Goal: Ask a question

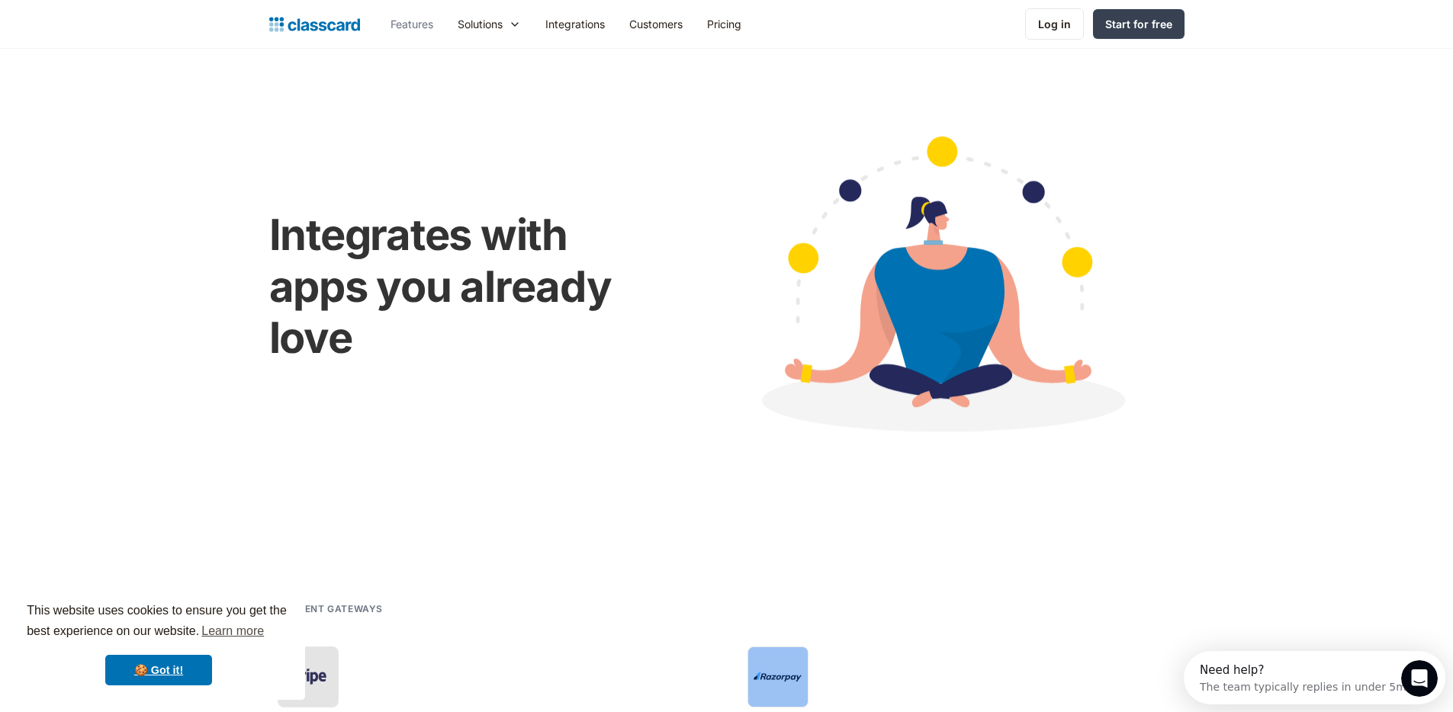
click at [404, 8] on link "Features" at bounding box center [411, 24] width 67 height 34
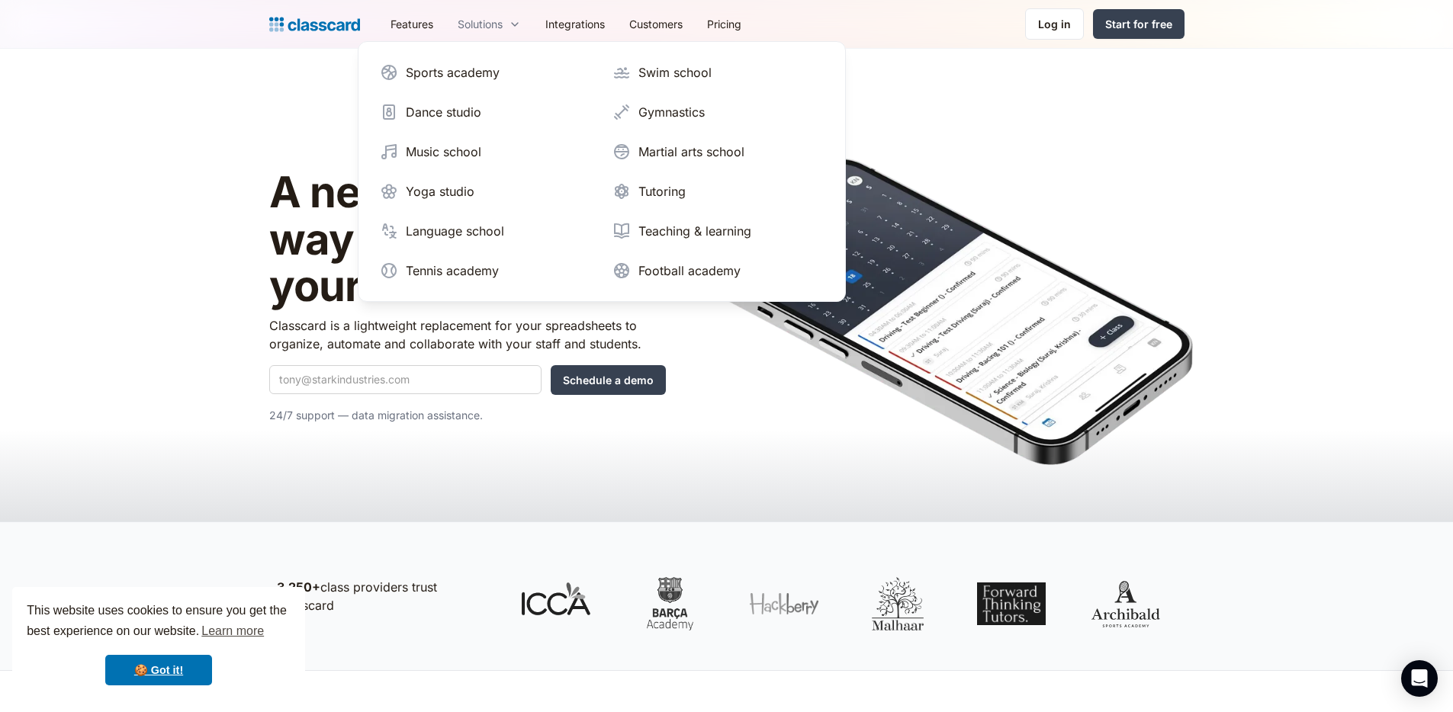
click at [464, 18] on div "Solutions" at bounding box center [479, 24] width 45 height 16
click at [643, 194] on div "Tutoring" at bounding box center [661, 191] width 47 height 18
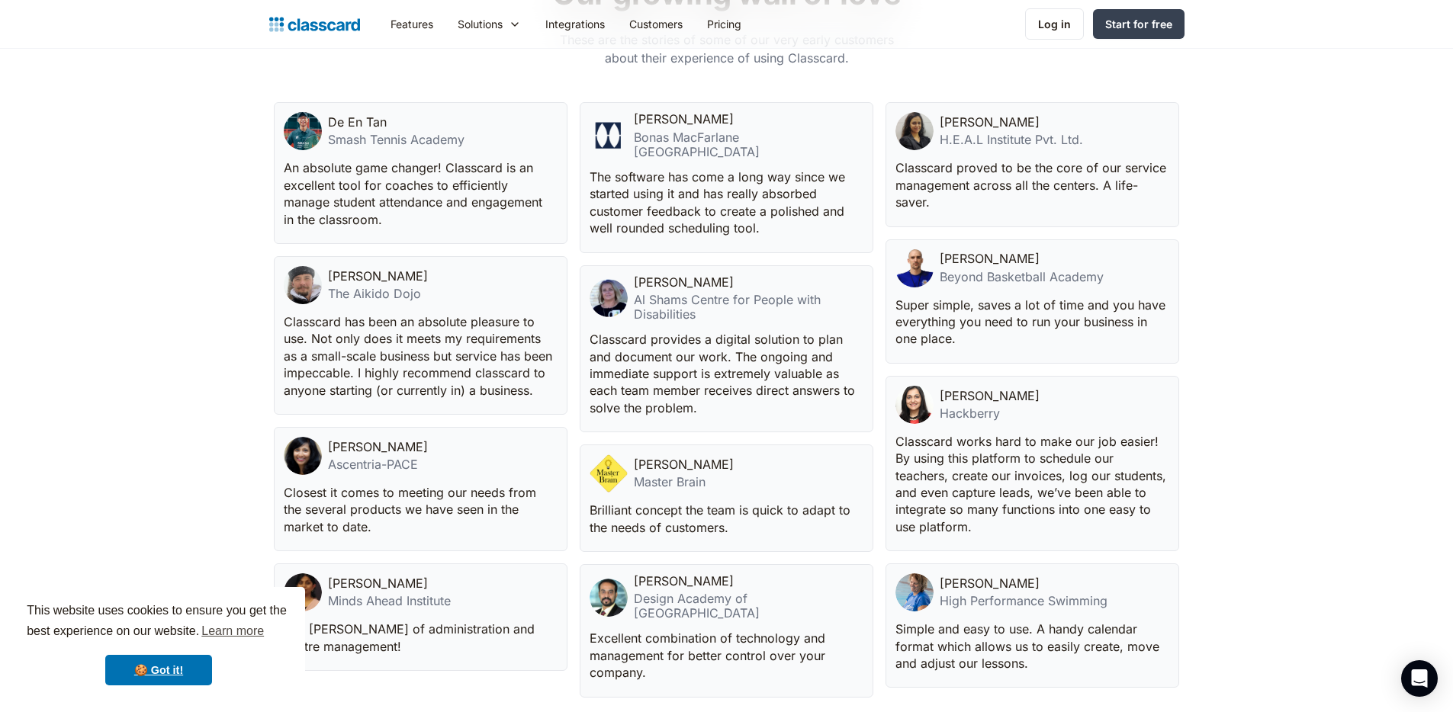
scroll to position [4052, 0]
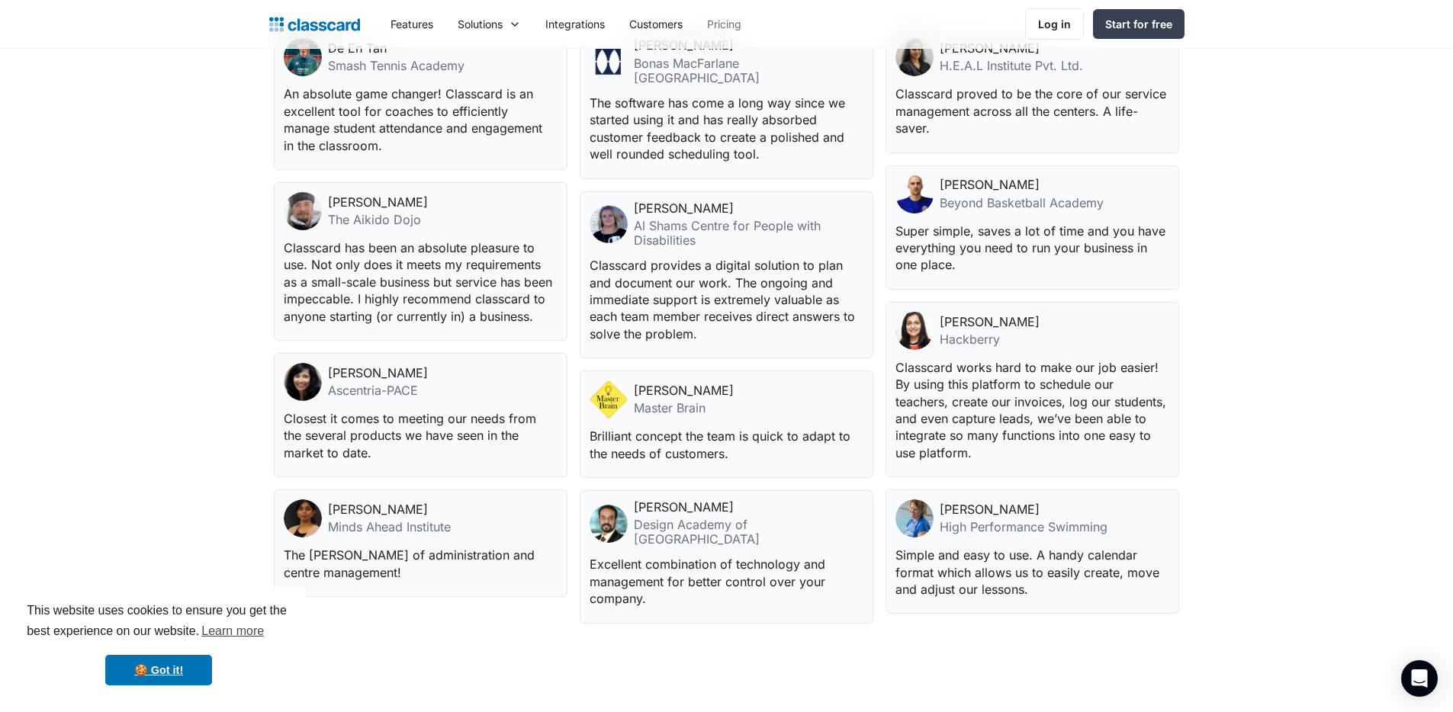
click at [740, 22] on link "Pricing" at bounding box center [724, 24] width 59 height 34
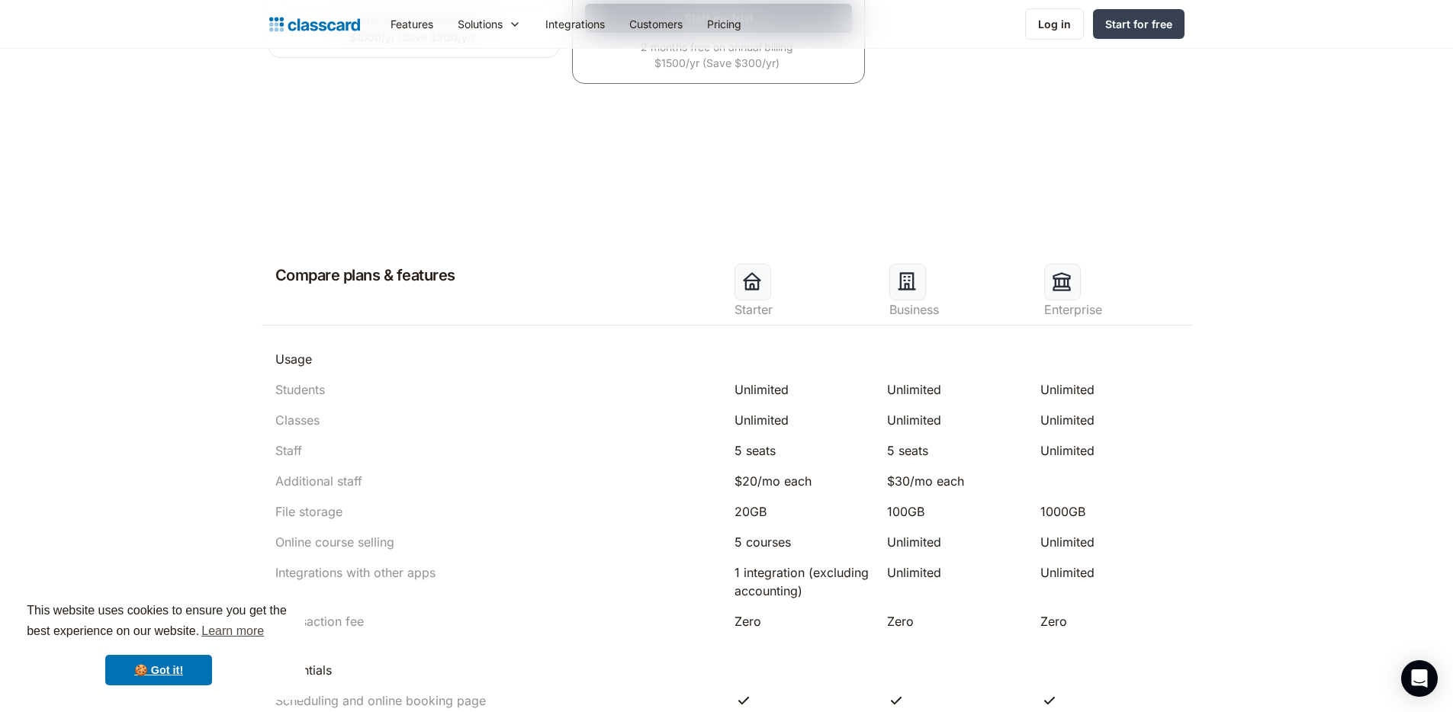
scroll to position [557, 0]
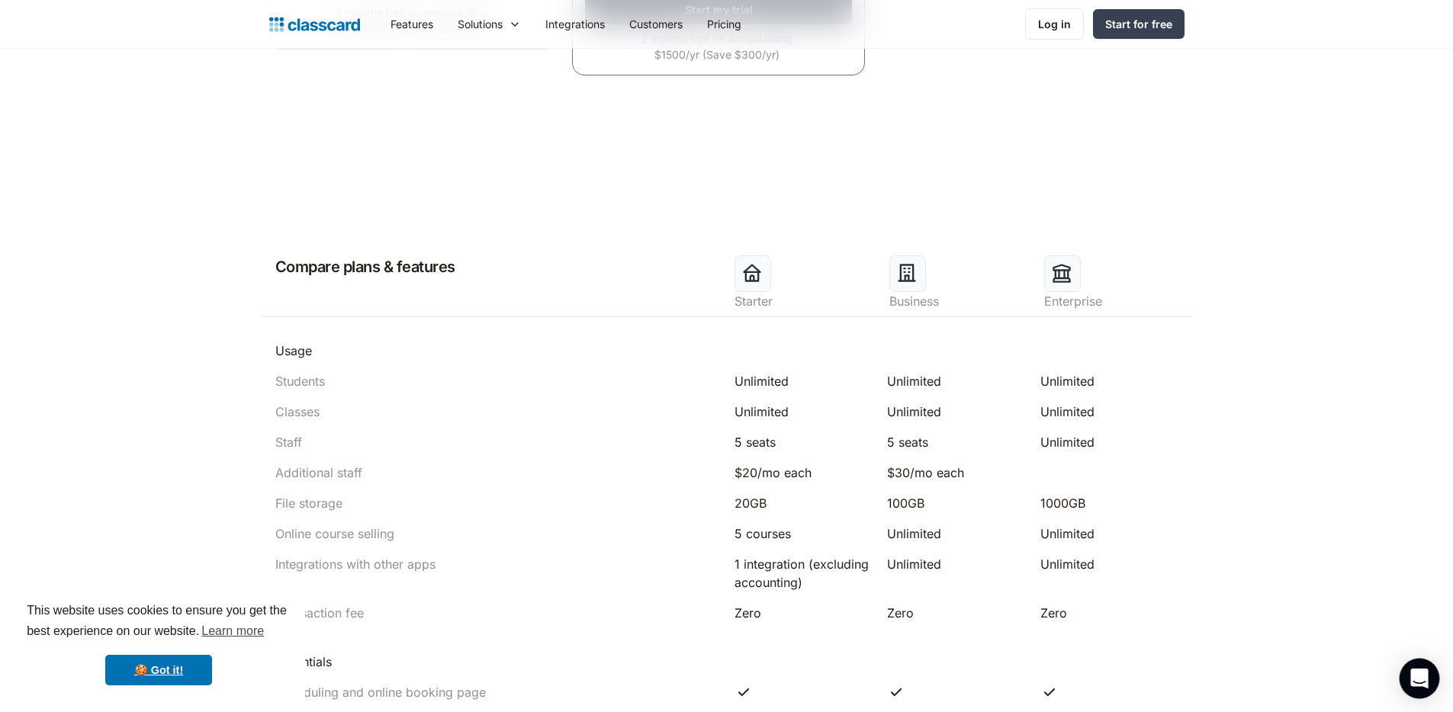
click at [1411, 667] on div "Open Intercom Messenger" at bounding box center [1419, 679] width 40 height 40
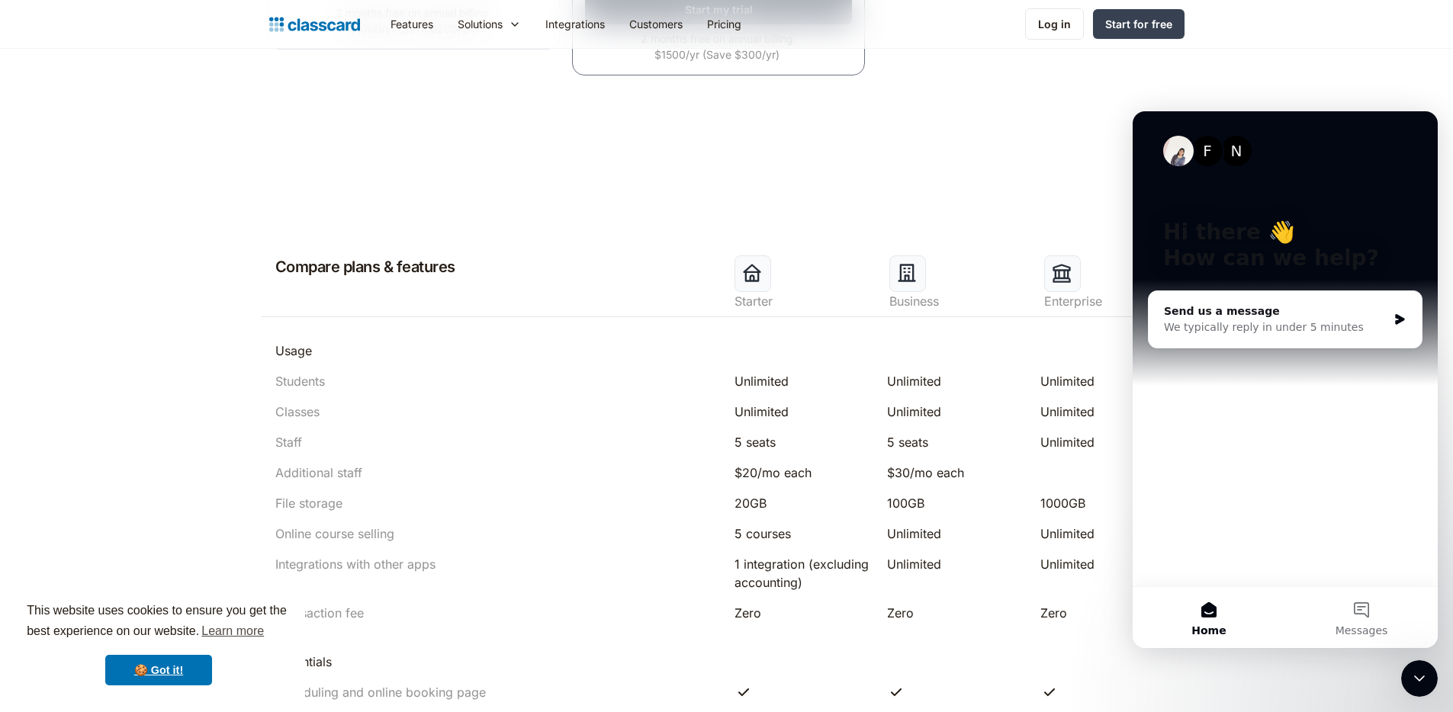
scroll to position [0, 0]
click at [1367, 320] on div "We typically reply in under 5 minutes" at bounding box center [1275, 327] width 223 height 16
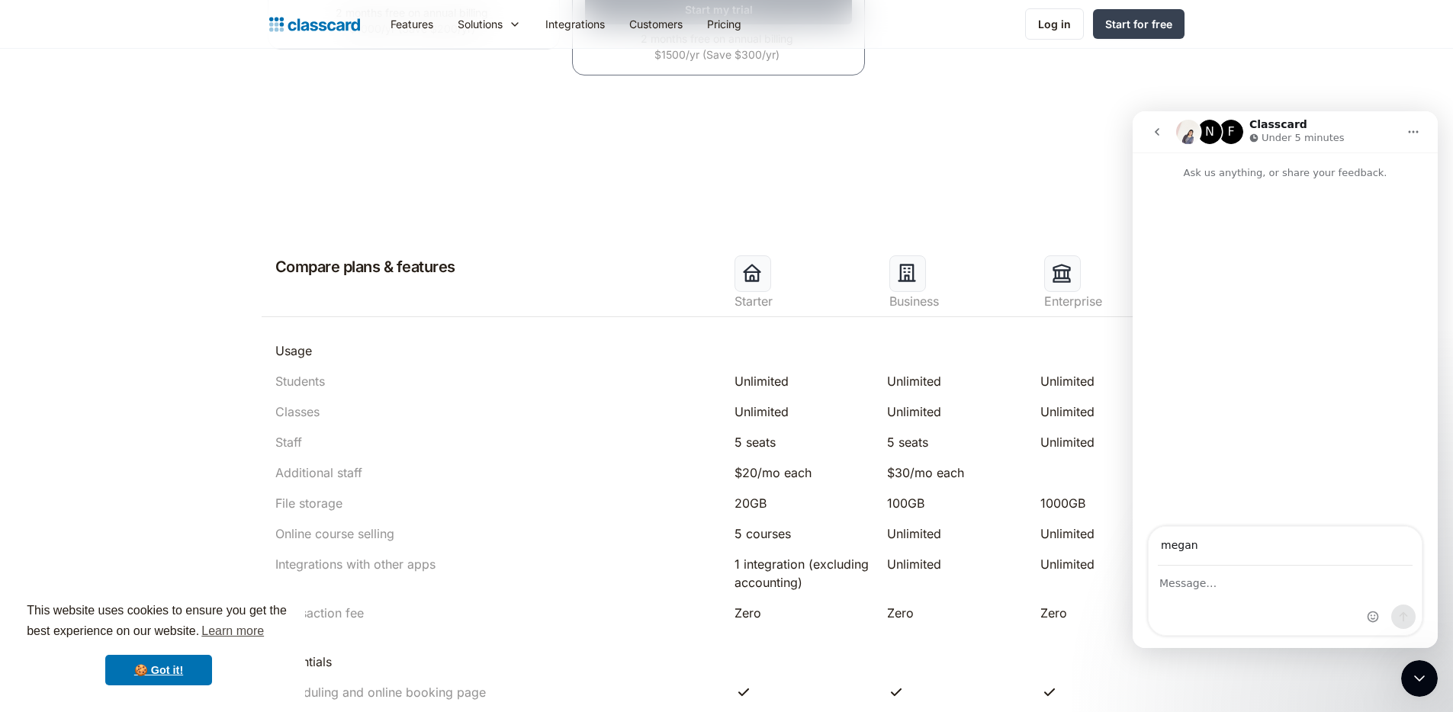
type input "meganmichellecharles@gmail.com"
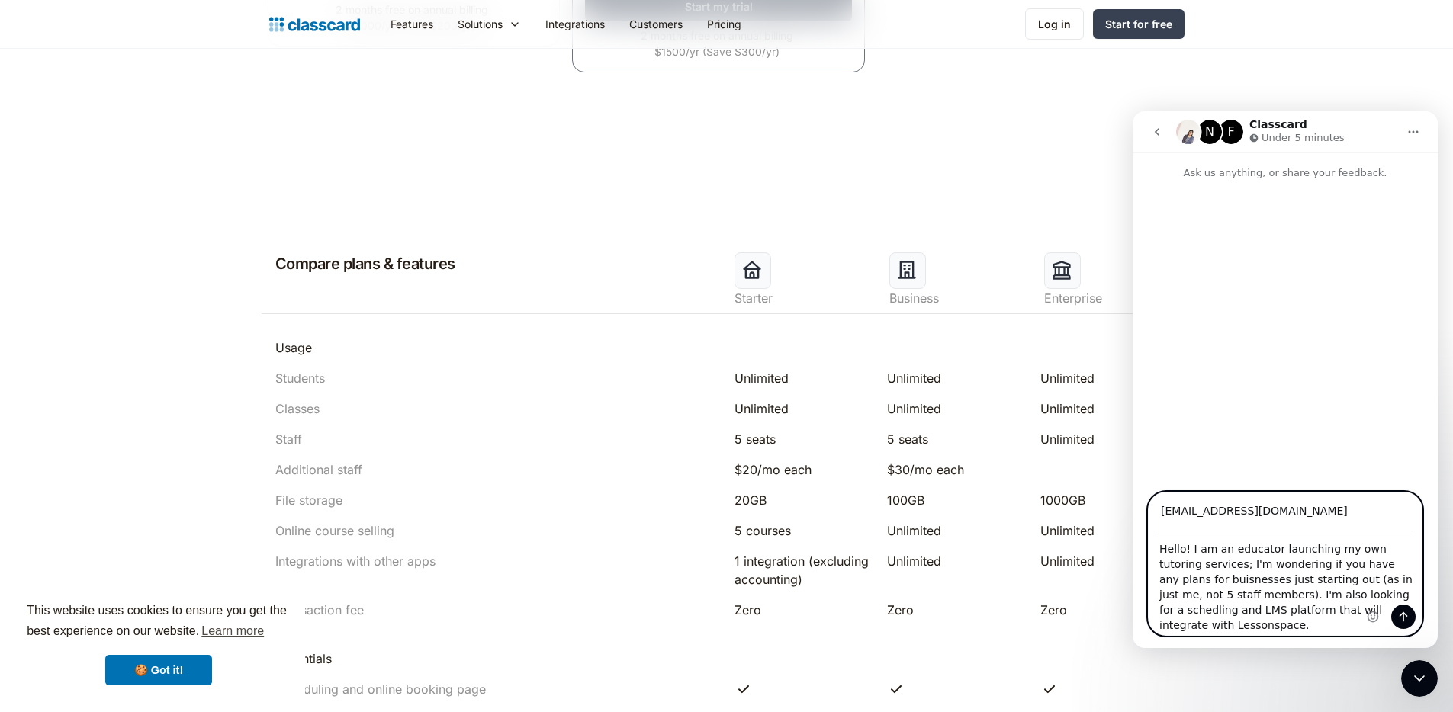
scroll to position [3, 0]
click at [1236, 578] on textarea "Hello! I am an educator launching my own tutoring services; I'm wondering if yo…" at bounding box center [1284, 583] width 273 height 103
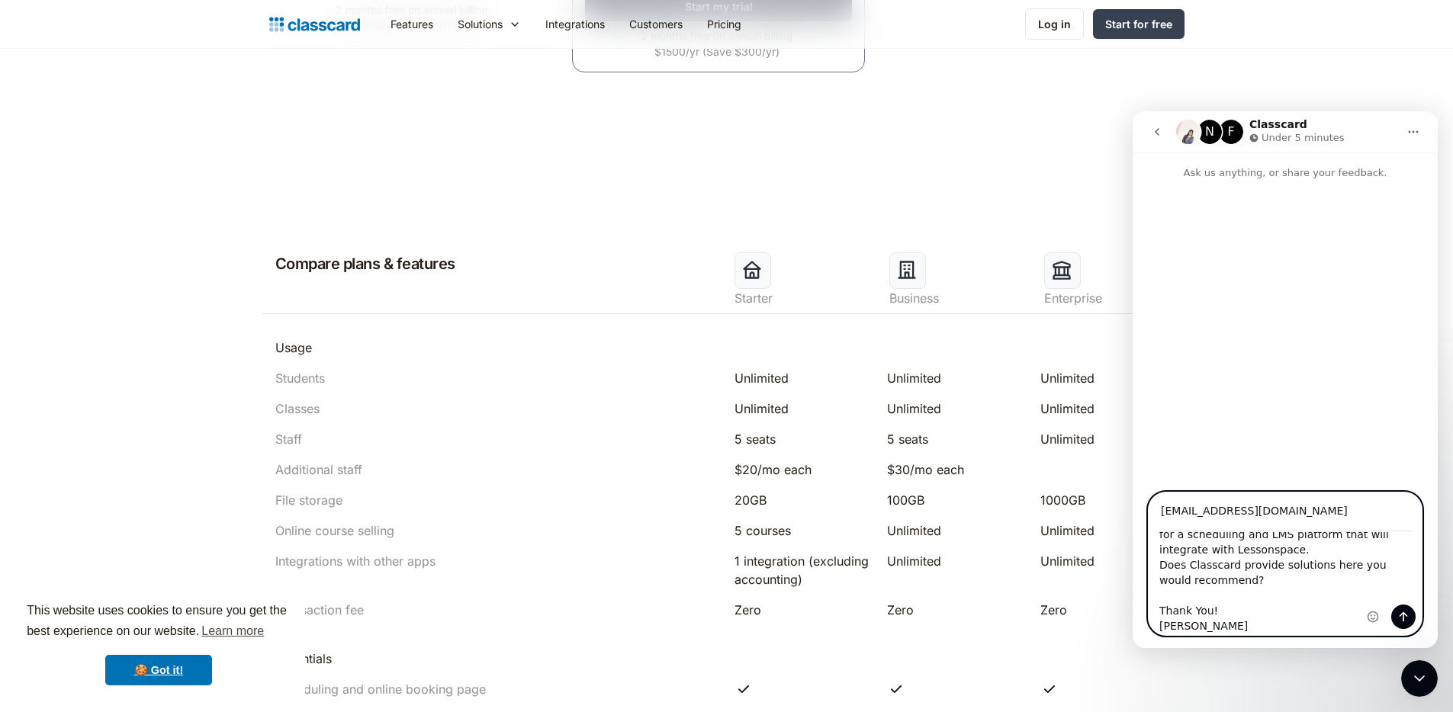
click at [1236, 584] on textarea "Hello! I am an educator launching my own tutoring services; I'm wondering if yo…" at bounding box center [1284, 583] width 273 height 103
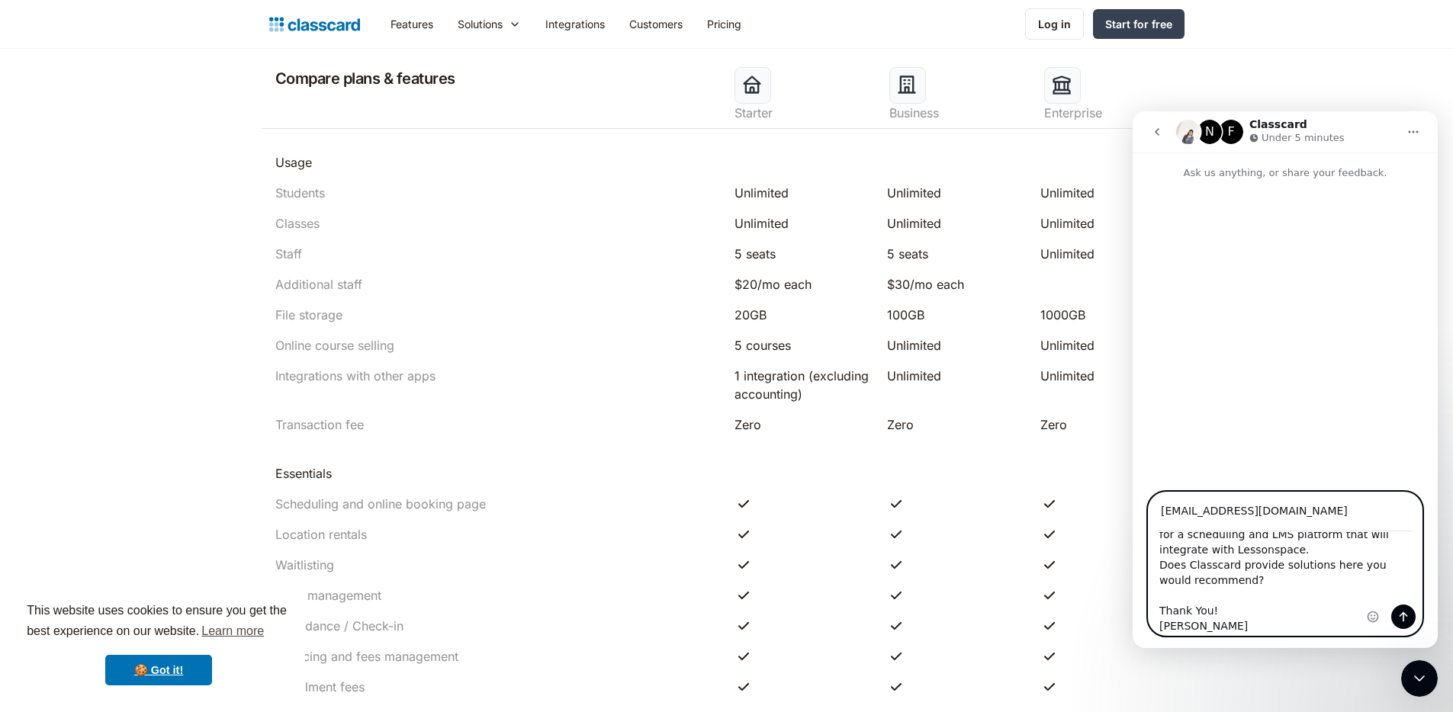
scroll to position [971, 0]
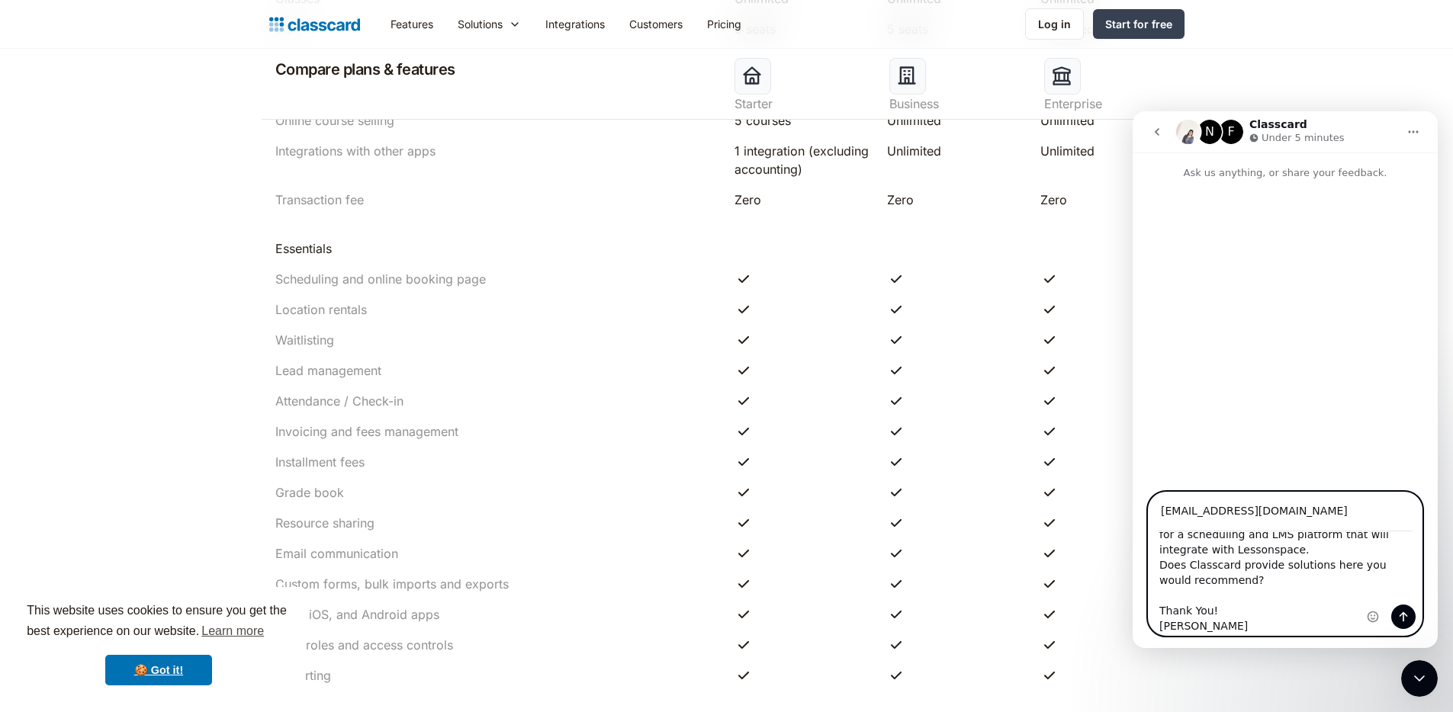
type textarea "Hello! I am an educator launching my own tutoring services; I'm wondering if yo…"
click at [1411, 615] on button "Send a message…" at bounding box center [1403, 617] width 24 height 24
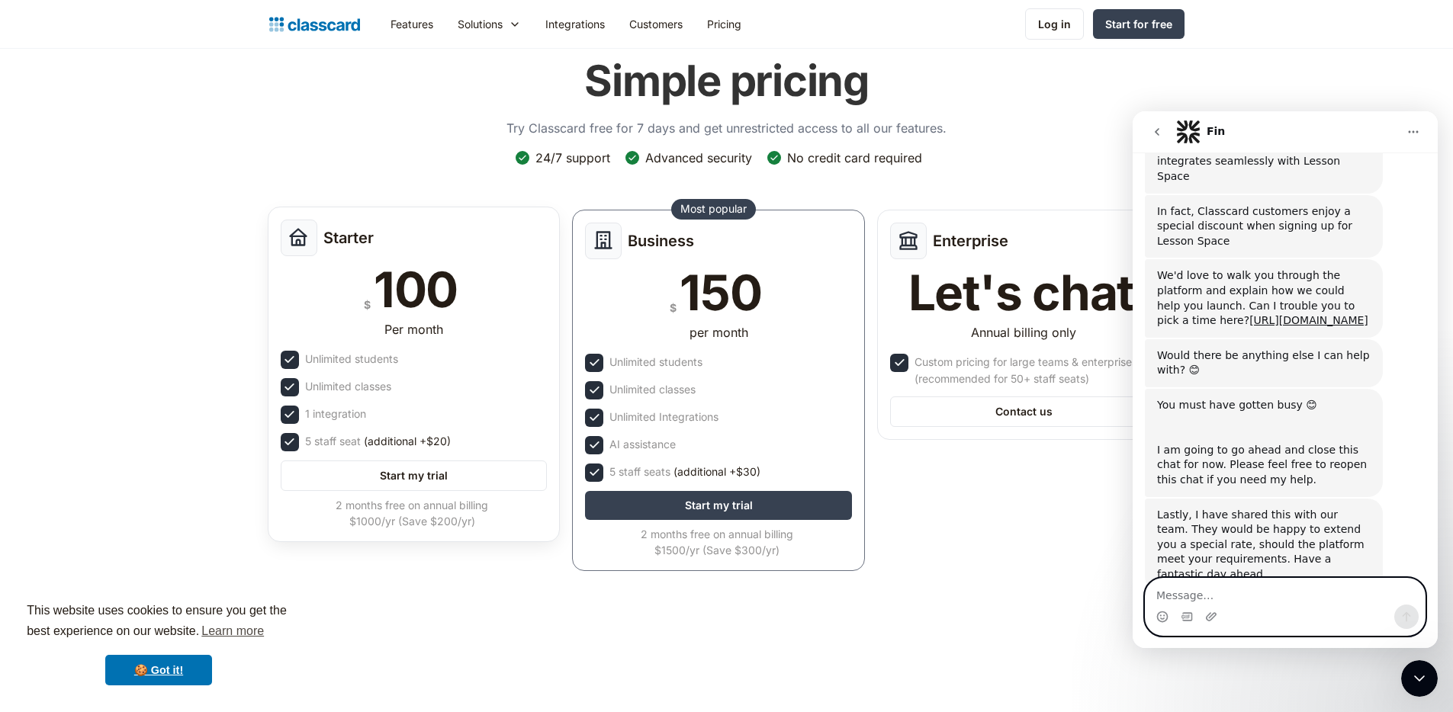
scroll to position [59, 0]
